Goal: Task Accomplishment & Management: Manage account settings

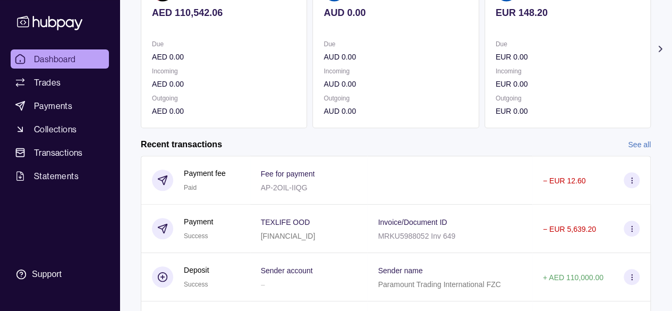
scroll to position [159, 0]
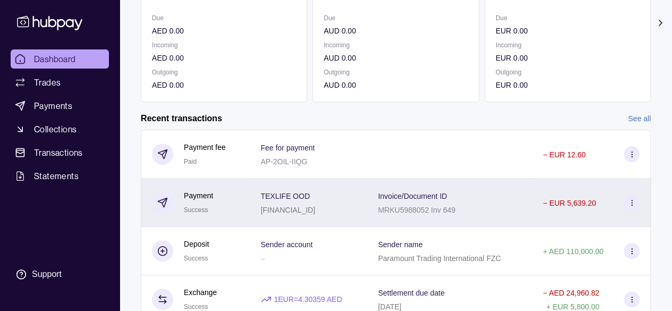
click at [426, 201] on span "Invoice/Document ID" at bounding box center [412, 195] width 69 height 13
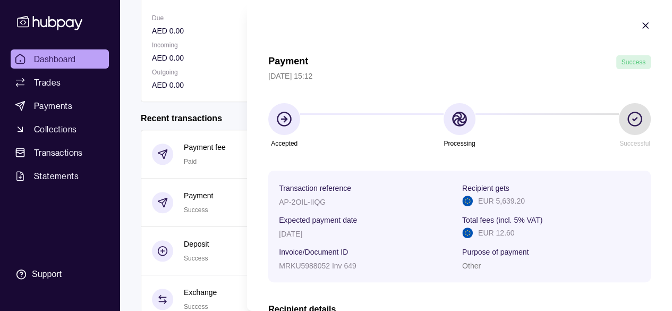
scroll to position [0, 0]
click at [640, 30] on icon "button" at bounding box center [645, 26] width 11 height 11
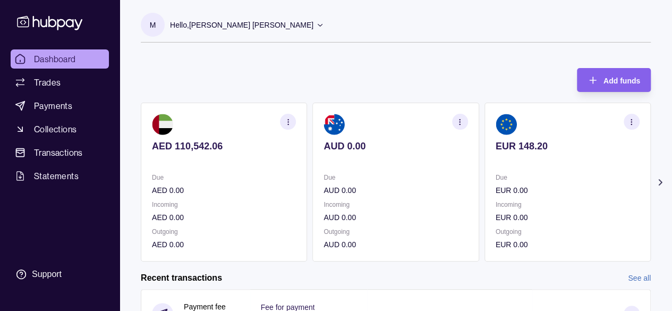
click at [242, 24] on p "Hello, [PERSON_NAME] [PERSON_NAME]" at bounding box center [241, 25] width 143 height 12
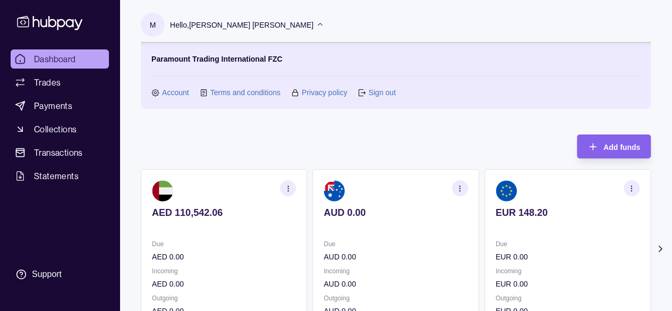
click at [380, 94] on link "Sign out" at bounding box center [381, 93] width 27 height 12
